Goal: Find specific page/section: Find specific page/section

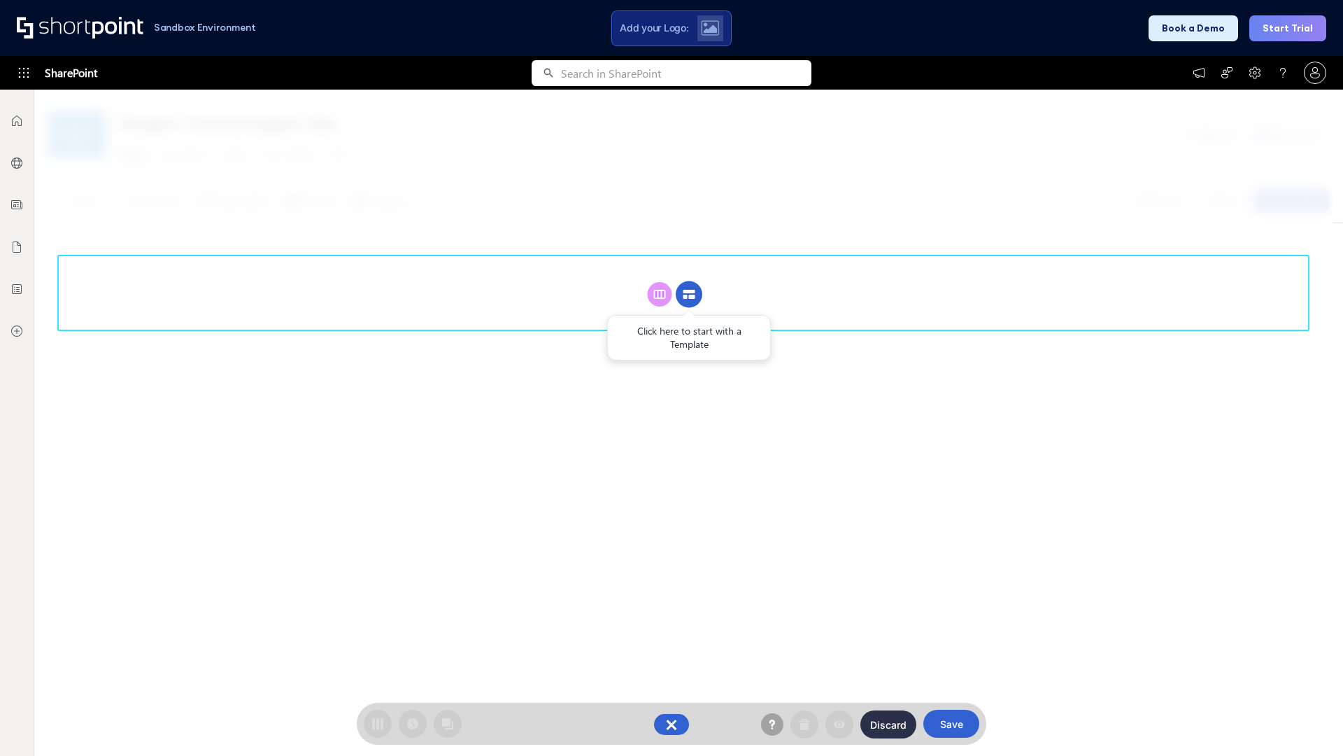
click at [689, 294] on circle at bounding box center [689, 294] width 27 height 27
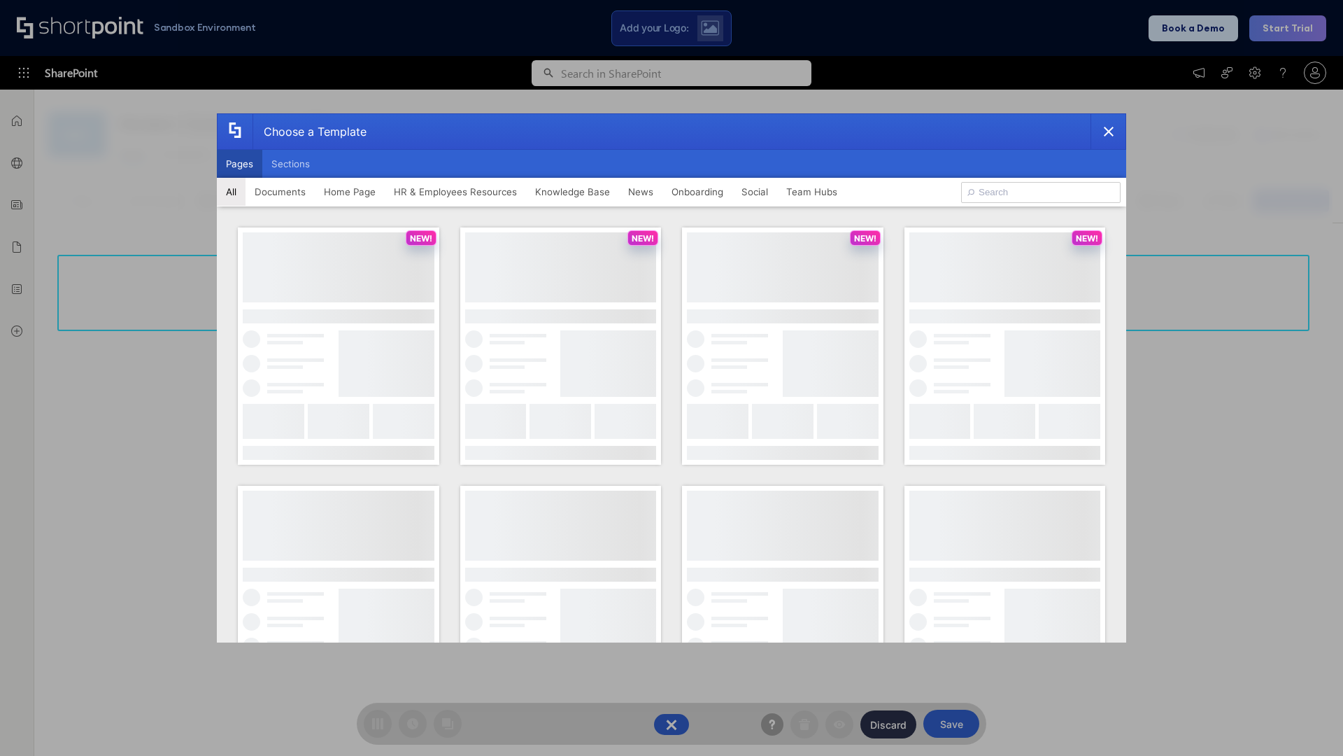
click at [239, 164] on button "Pages" at bounding box center [239, 164] width 45 height 28
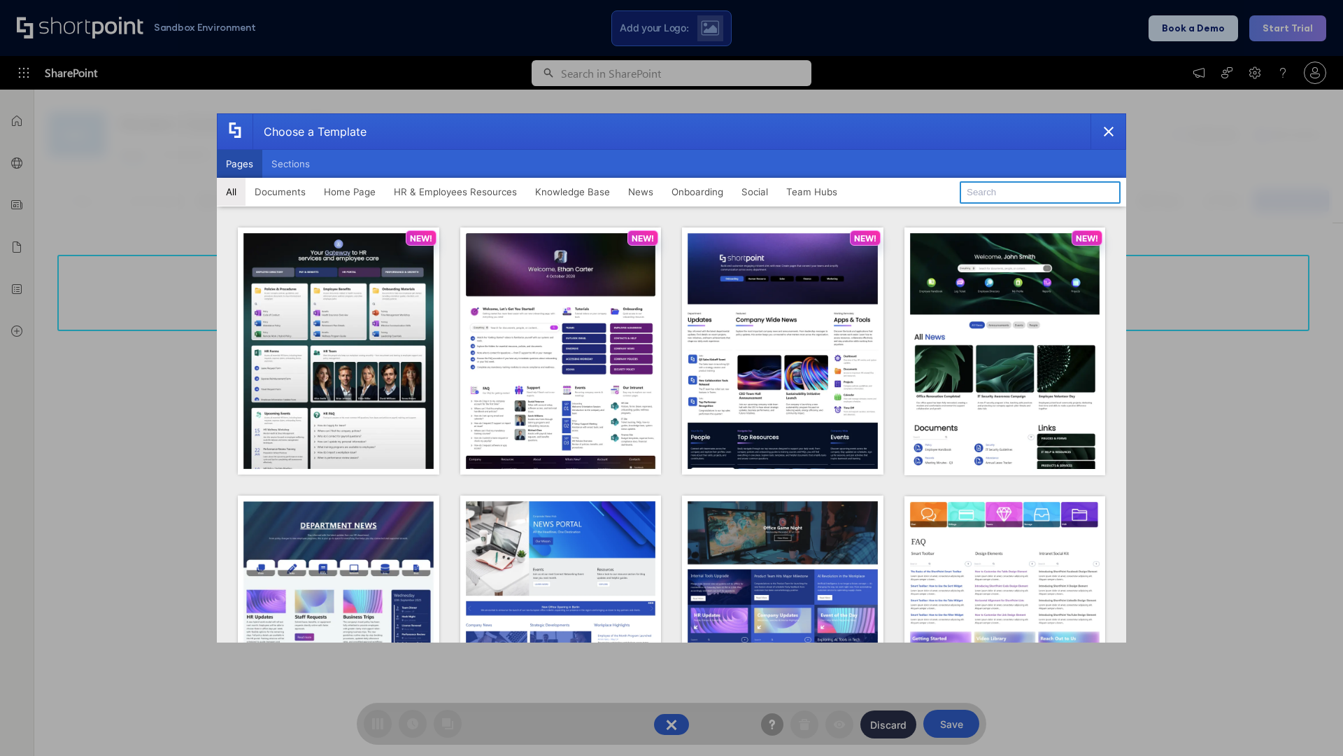
type input "Social Layout 1"
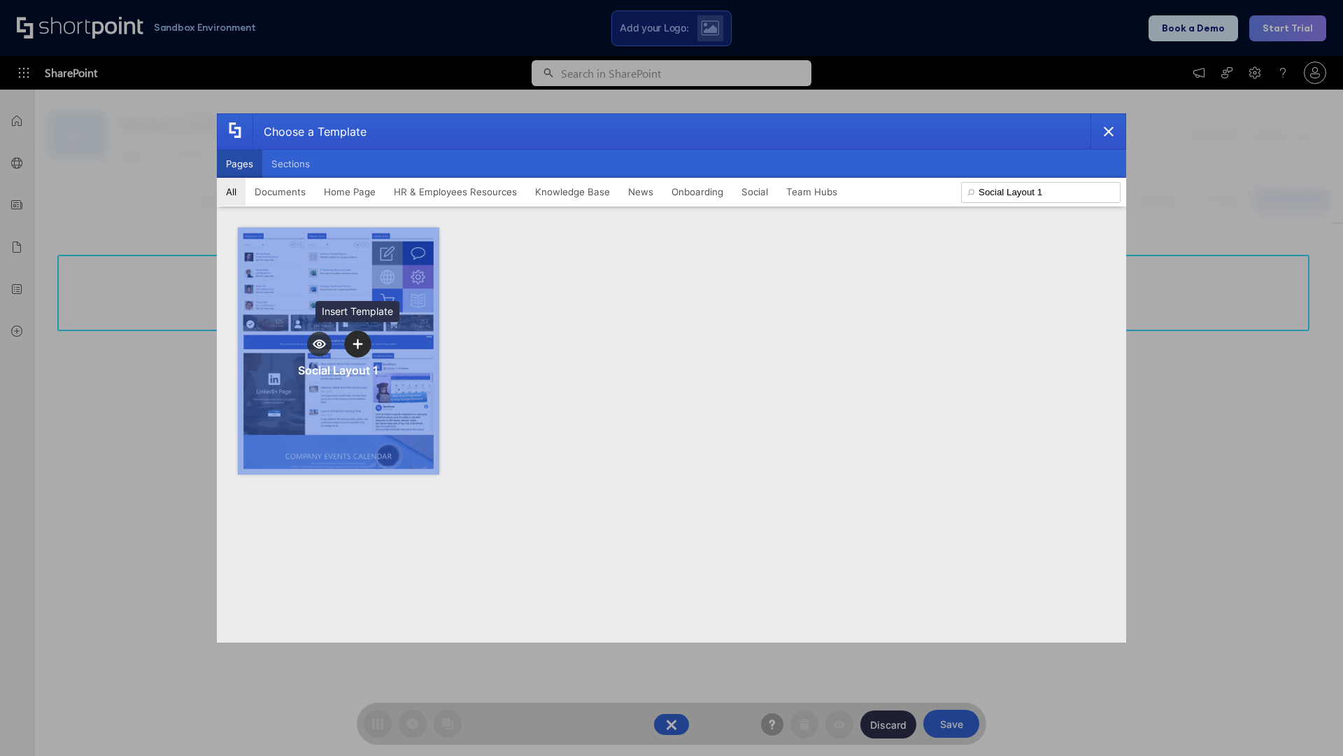
click at [358, 344] on icon "template selector" at bounding box center [358, 344] width 10 height 10
